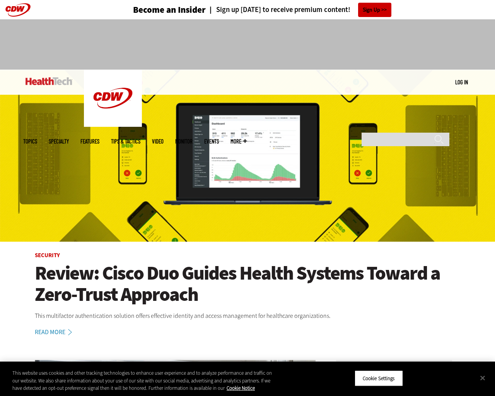
click at [491, 198] on img at bounding box center [247, 156] width 495 height 172
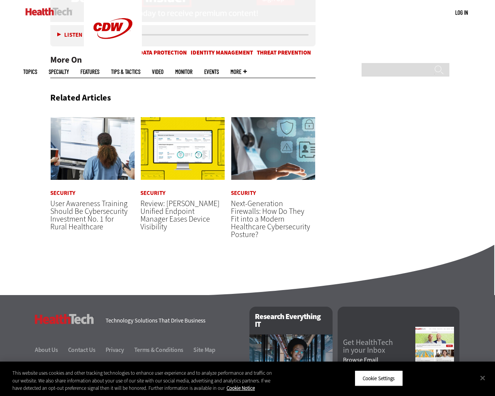
scroll to position [1842, 0]
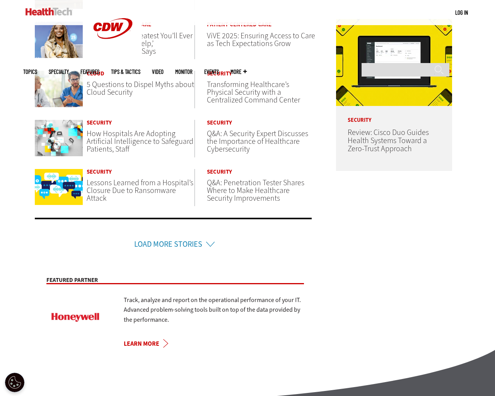
scroll to position [579, 0]
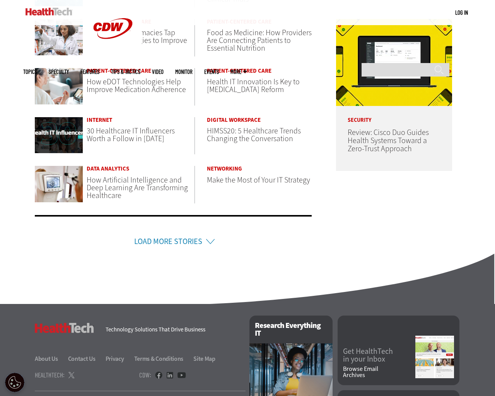
scroll to position [482, 0]
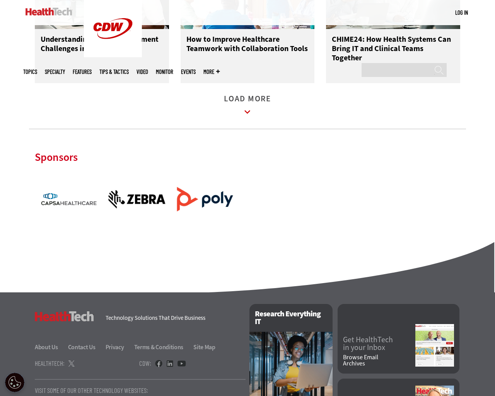
scroll to position [1057, 0]
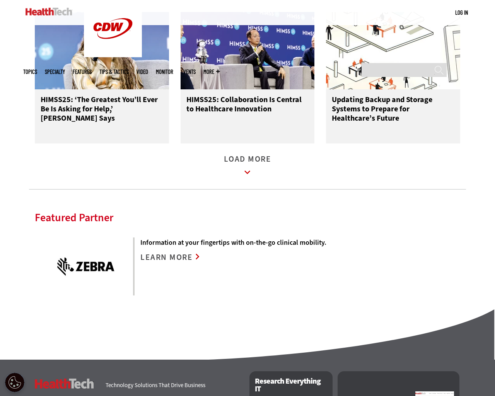
scroll to position [1125, 0]
